Goal: Task Accomplishment & Management: Use online tool/utility

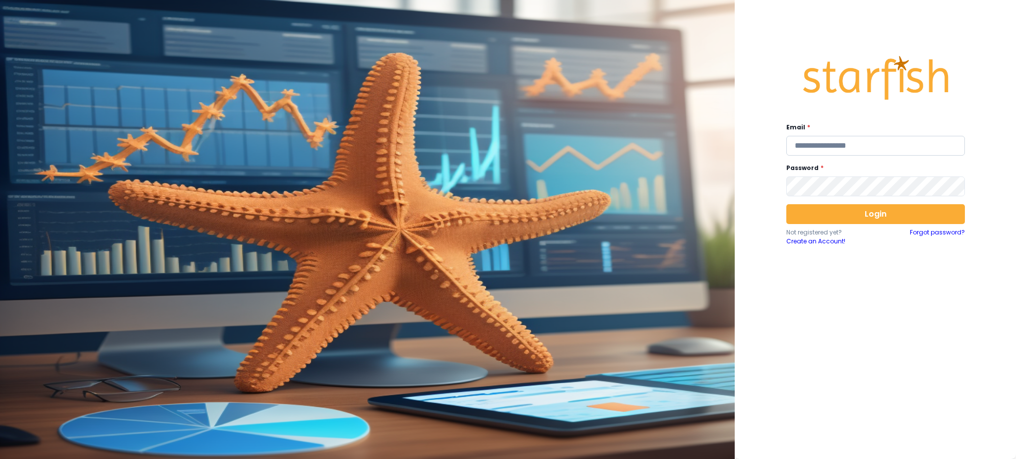
click at [844, 147] on input "email" at bounding box center [875, 146] width 179 height 20
type input "**********"
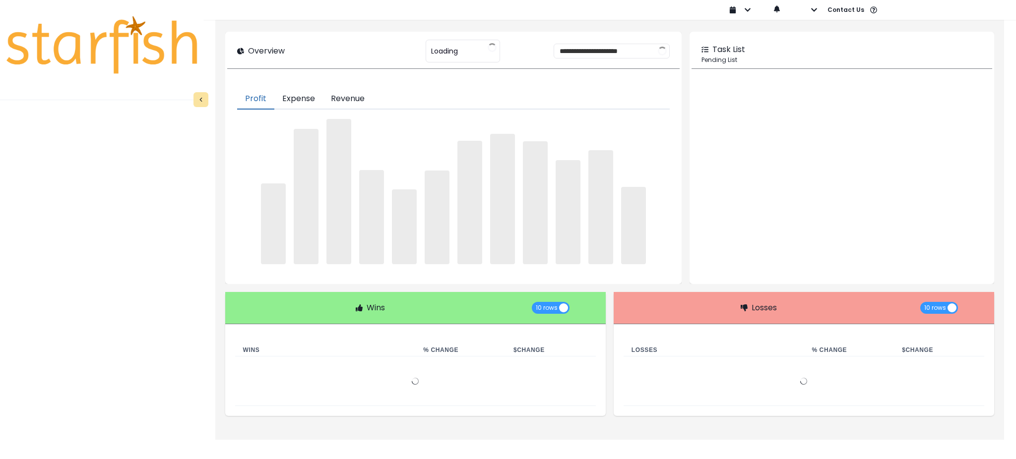
type input "********"
